Goal: Feedback & Contribution: Leave review/rating

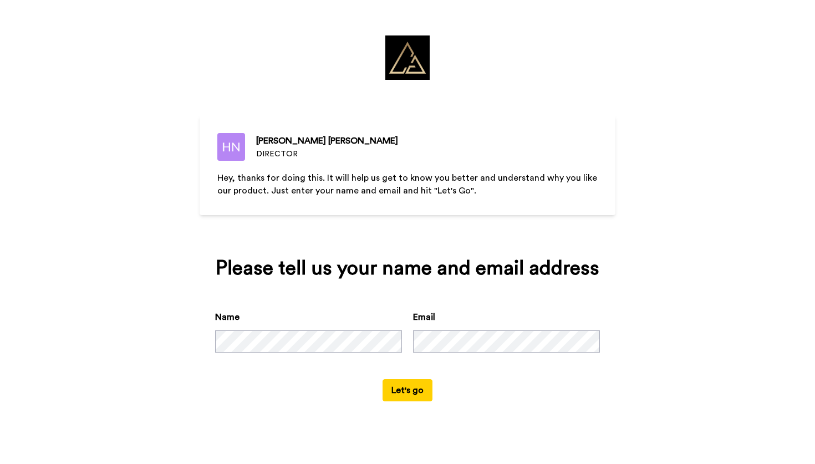
click at [413, 390] on button "Let's go" at bounding box center [407, 390] width 50 height 22
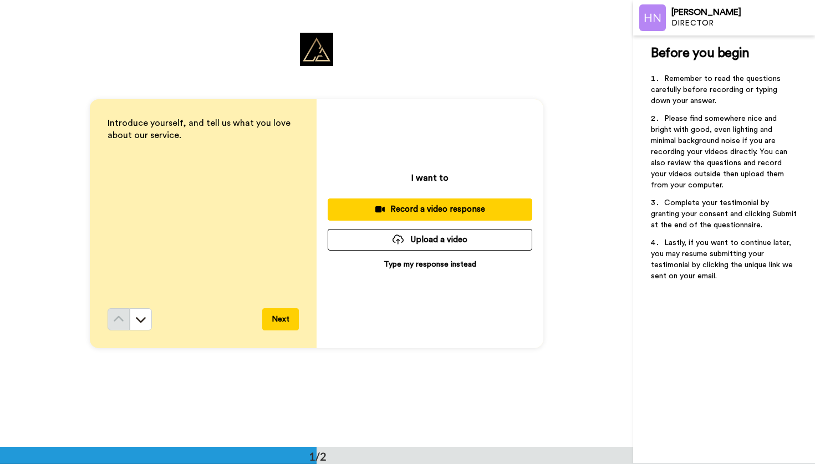
click at [401, 213] on div "Record a video response" at bounding box center [429, 209] width 187 height 12
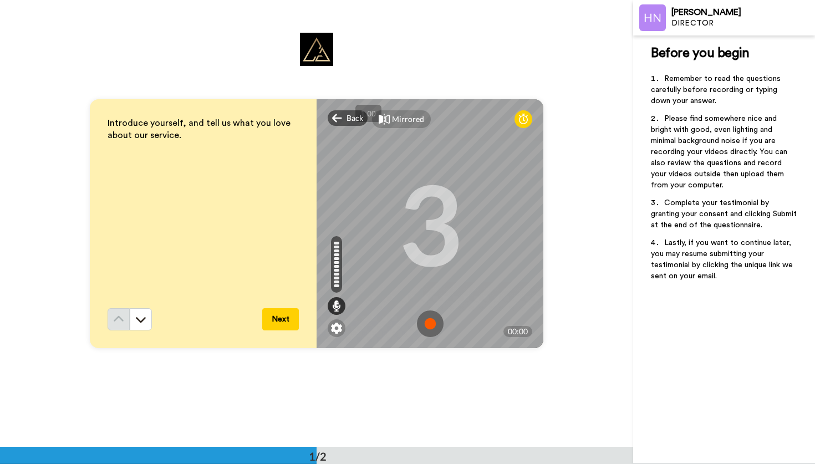
click at [427, 324] on img at bounding box center [430, 323] width 27 height 27
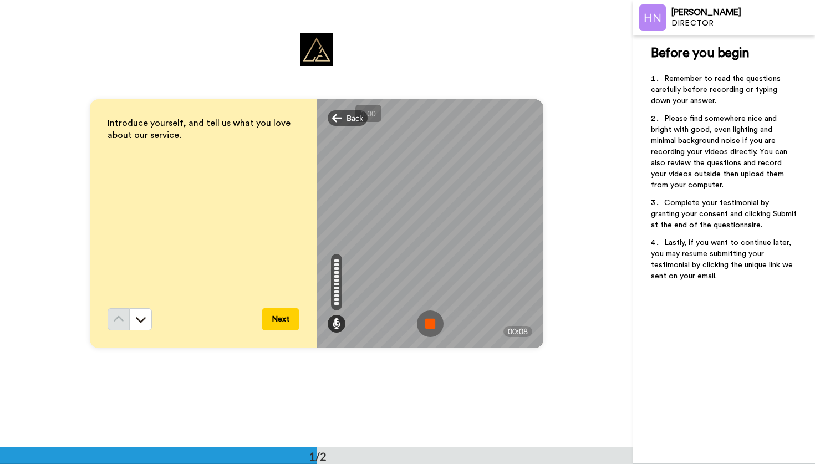
click at [430, 323] on img at bounding box center [430, 323] width 27 height 27
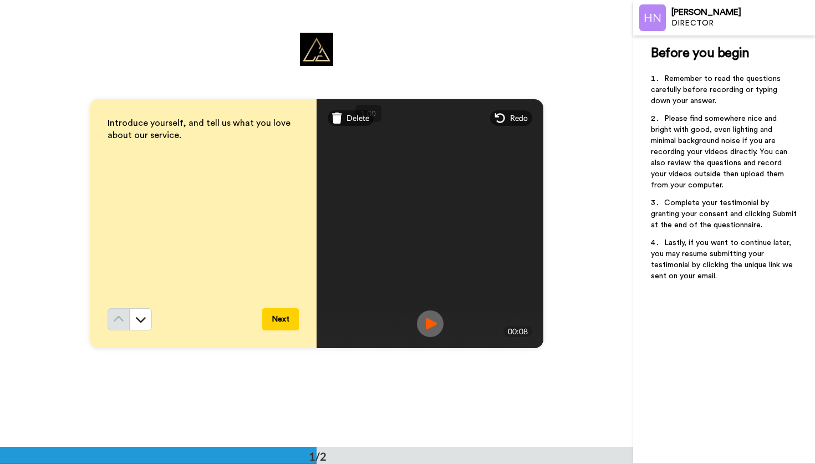
click at [290, 315] on button "Next" at bounding box center [280, 319] width 37 height 22
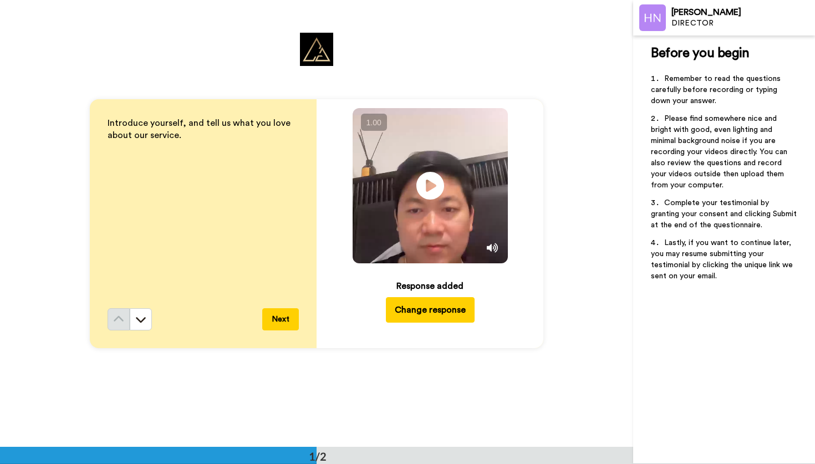
click at [243, 65] on div "Introduce yourself, and tell us what you love about our service. Next Play/Paus…" at bounding box center [316, 223] width 633 height 447
click at [288, 312] on button "Next" at bounding box center [280, 319] width 37 height 22
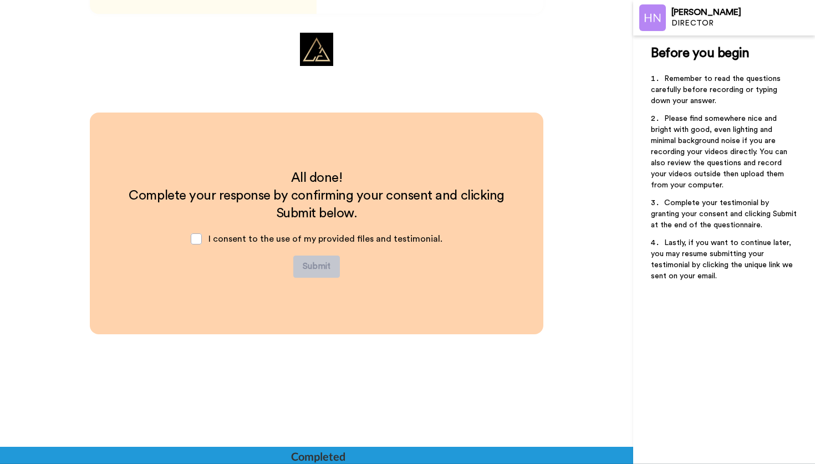
scroll to position [335, 0]
click at [198, 238] on span at bounding box center [196, 238] width 11 height 11
click at [309, 267] on button "Submit" at bounding box center [316, 266] width 47 height 22
